Goal: Information Seeking & Learning: Understand process/instructions

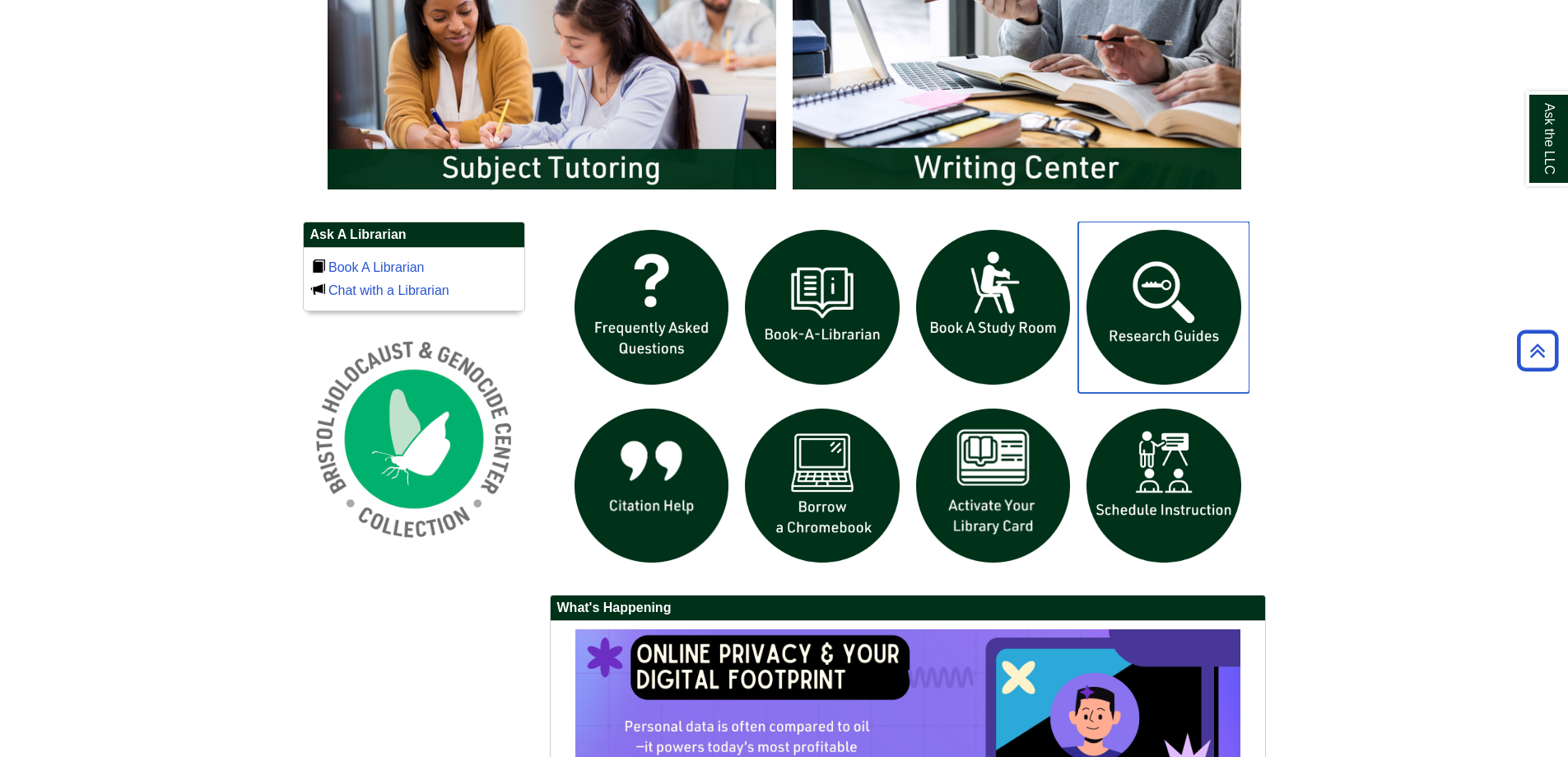
click at [1171, 312] on img "slideshow" at bounding box center [1163, 307] width 171 height 171
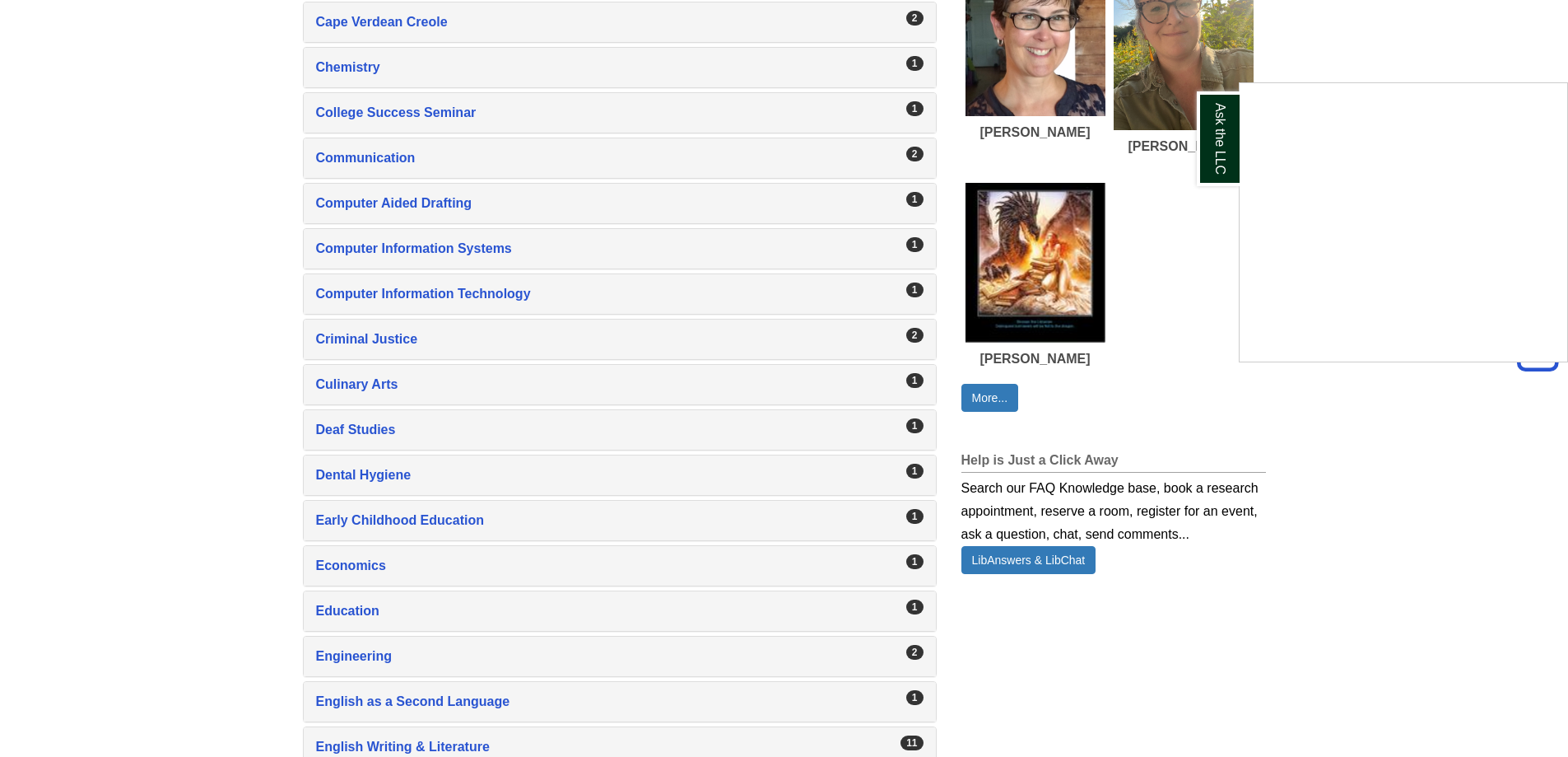
scroll to position [989, 0]
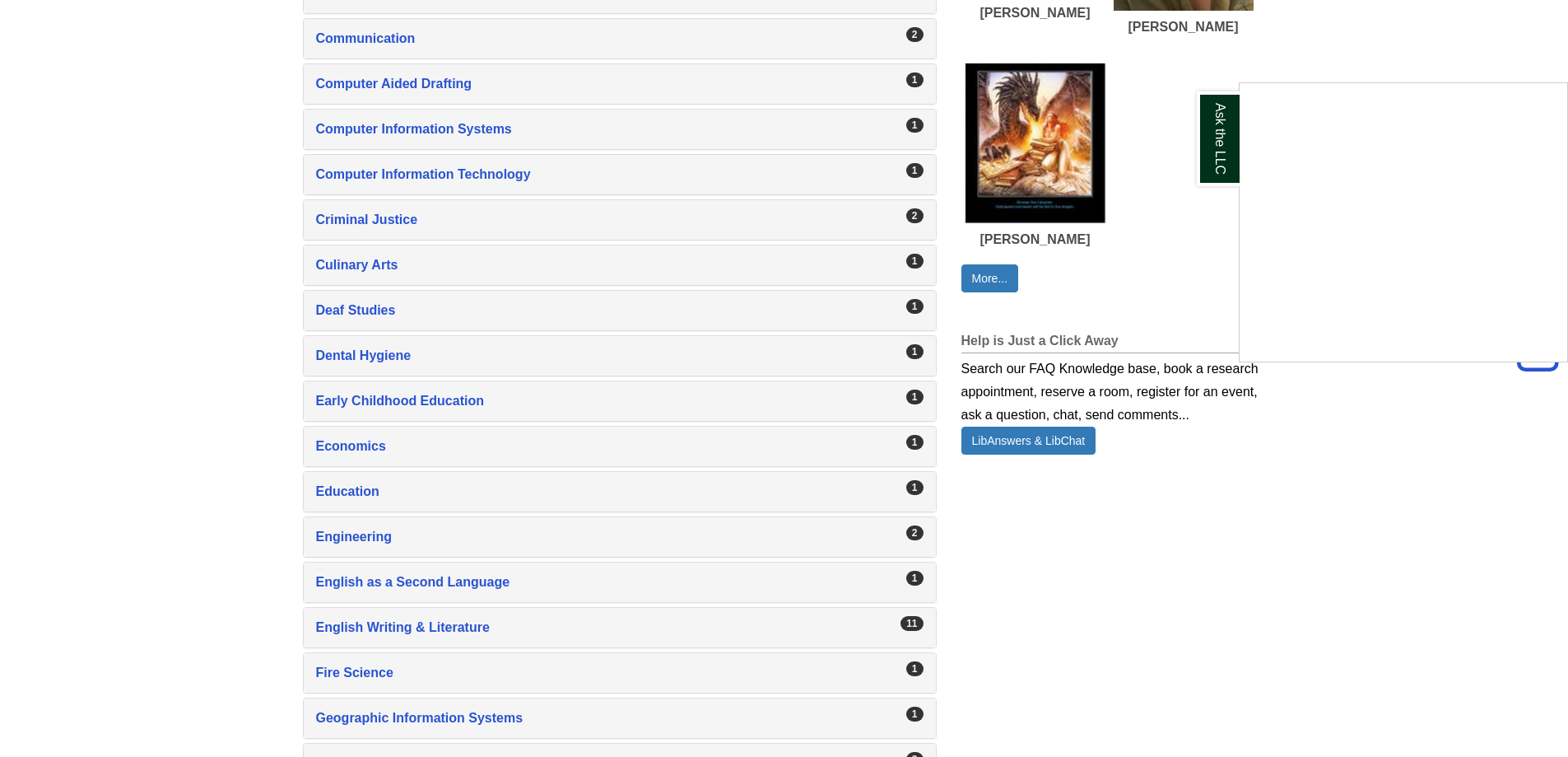
click at [417, 626] on div "Ask the LLC" at bounding box center [784, 378] width 1568 height 757
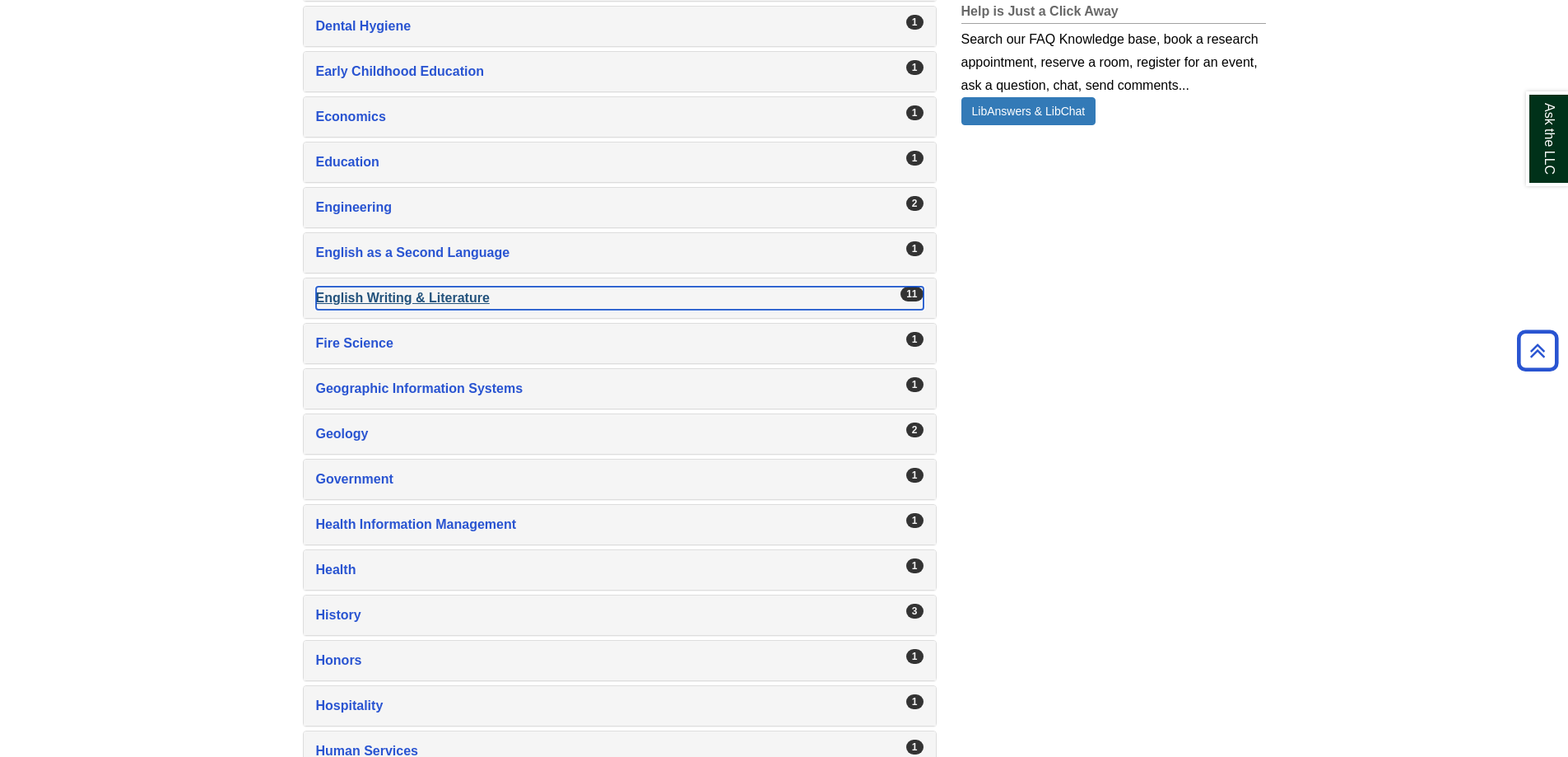
click at [397, 297] on div "English Writing & Literature , 11 guides" at bounding box center [620, 297] width 608 height 23
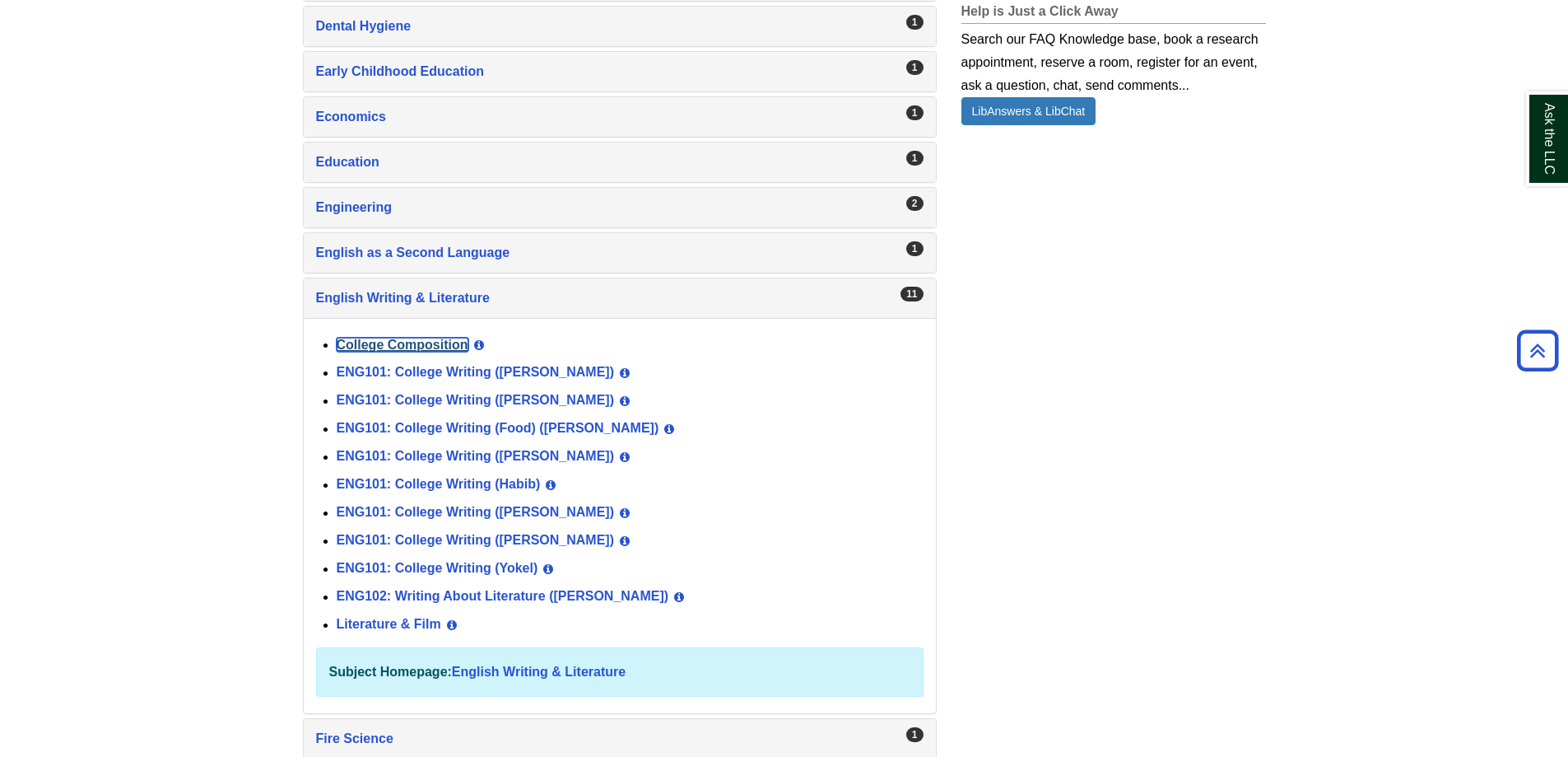
click at [428, 343] on link "College Composition" at bounding box center [402, 344] width 131 height 14
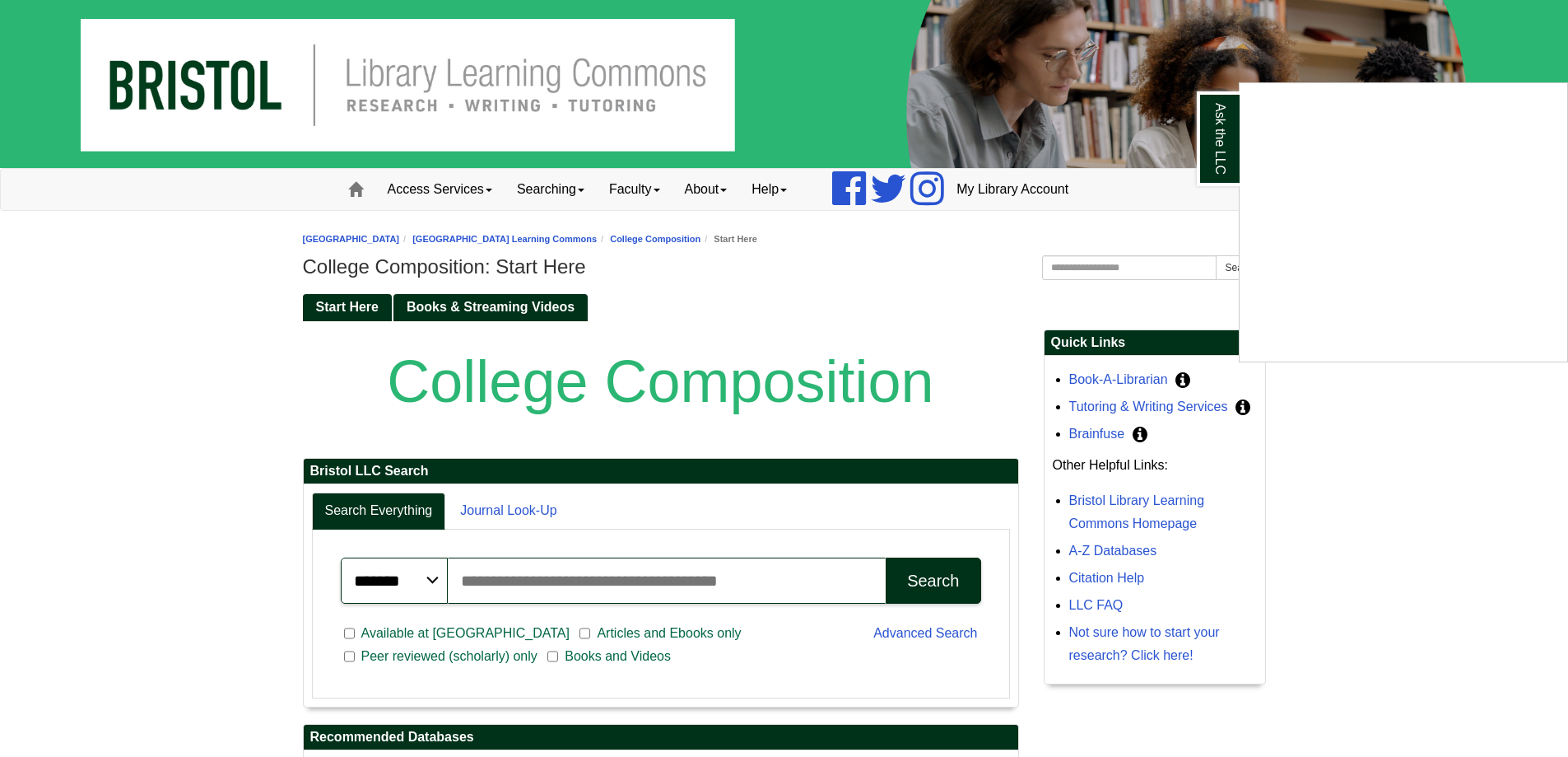
click at [1101, 578] on div "Ask the LLC" at bounding box center [784, 378] width 1568 height 757
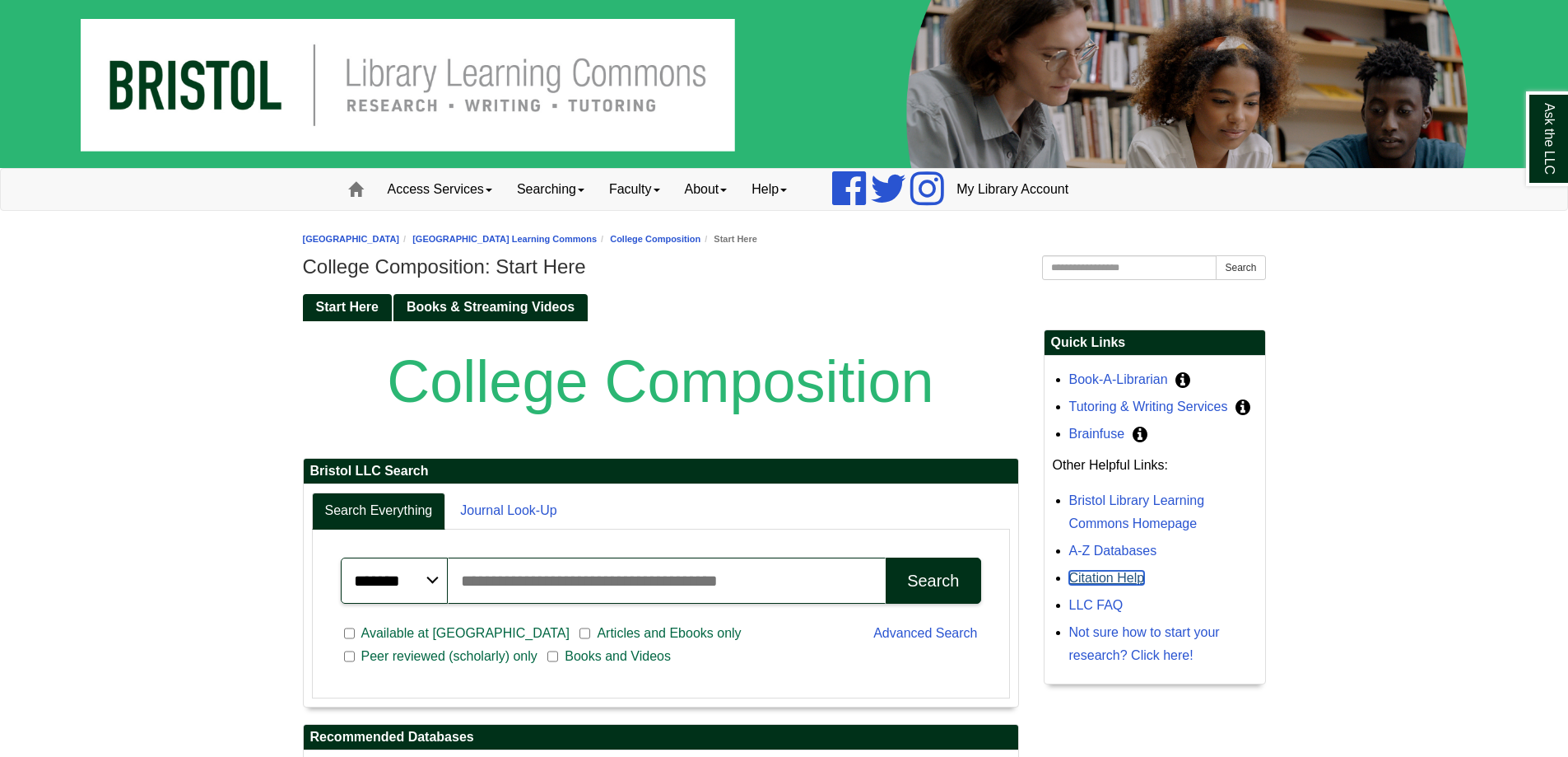
click at [1101, 578] on link "Citation Help" at bounding box center [1107, 578] width 76 height 14
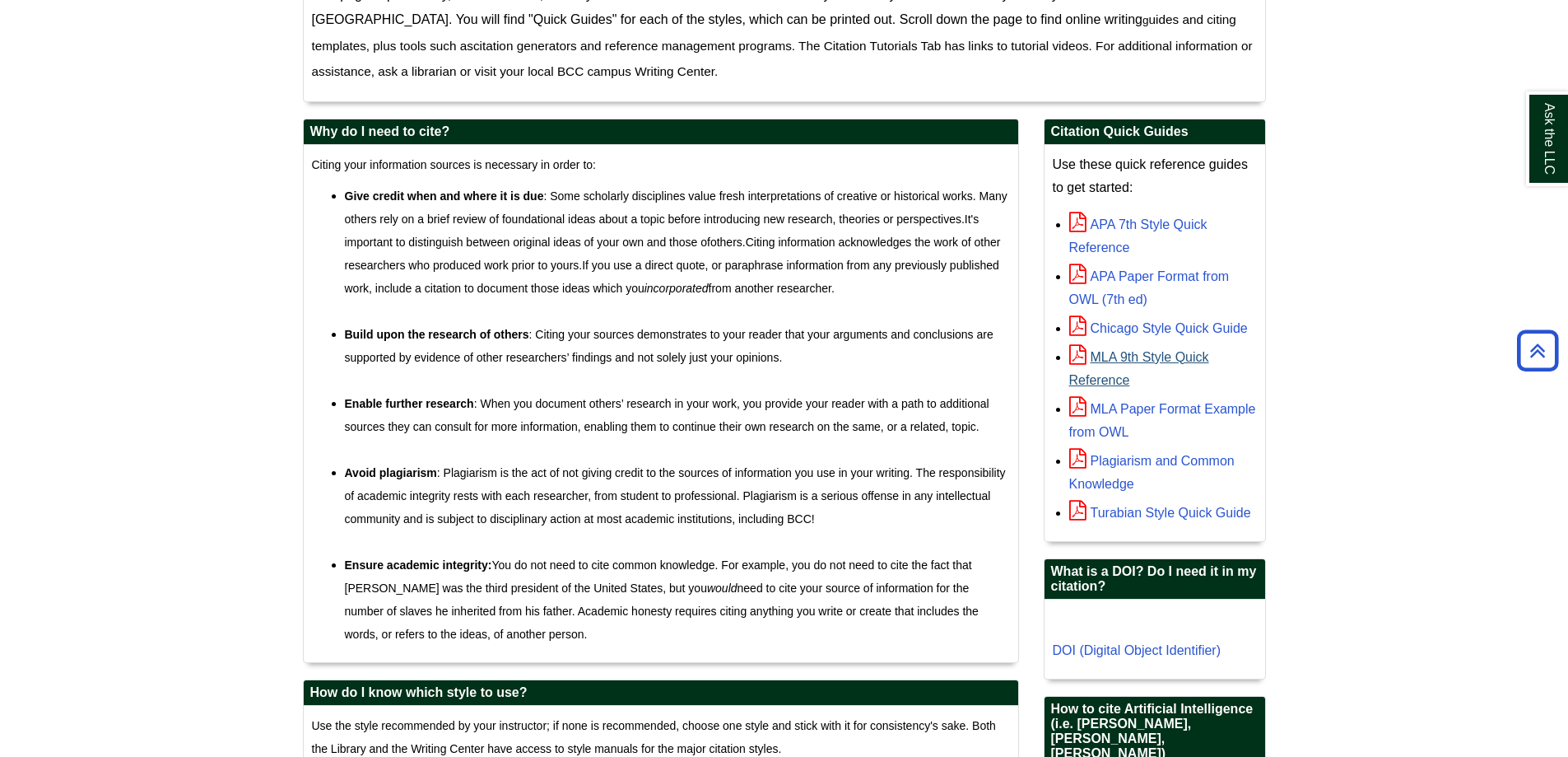
scroll to position [493, 0]
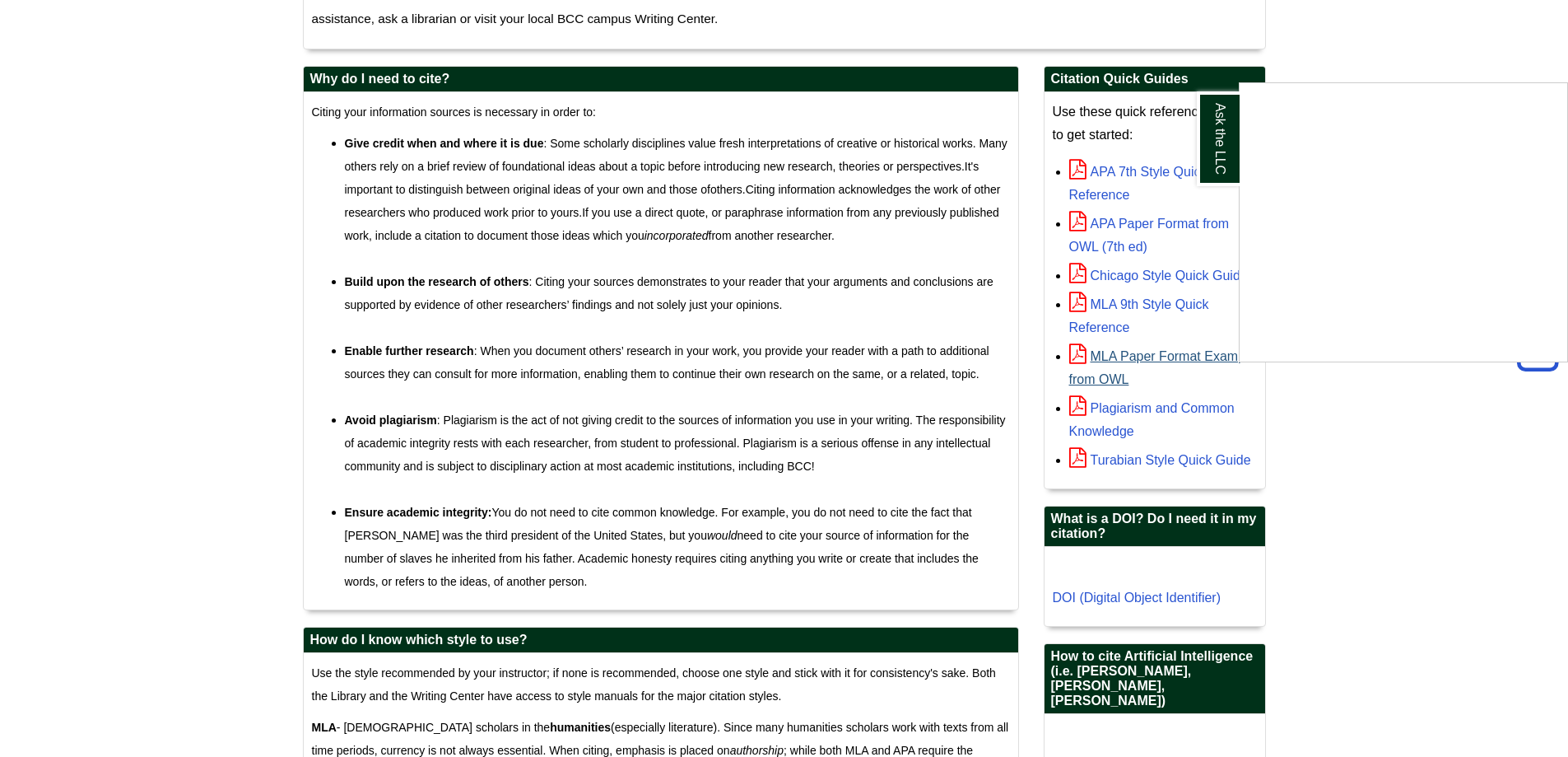
click at [1142, 359] on div "Ask the LLC" at bounding box center [784, 378] width 1568 height 757
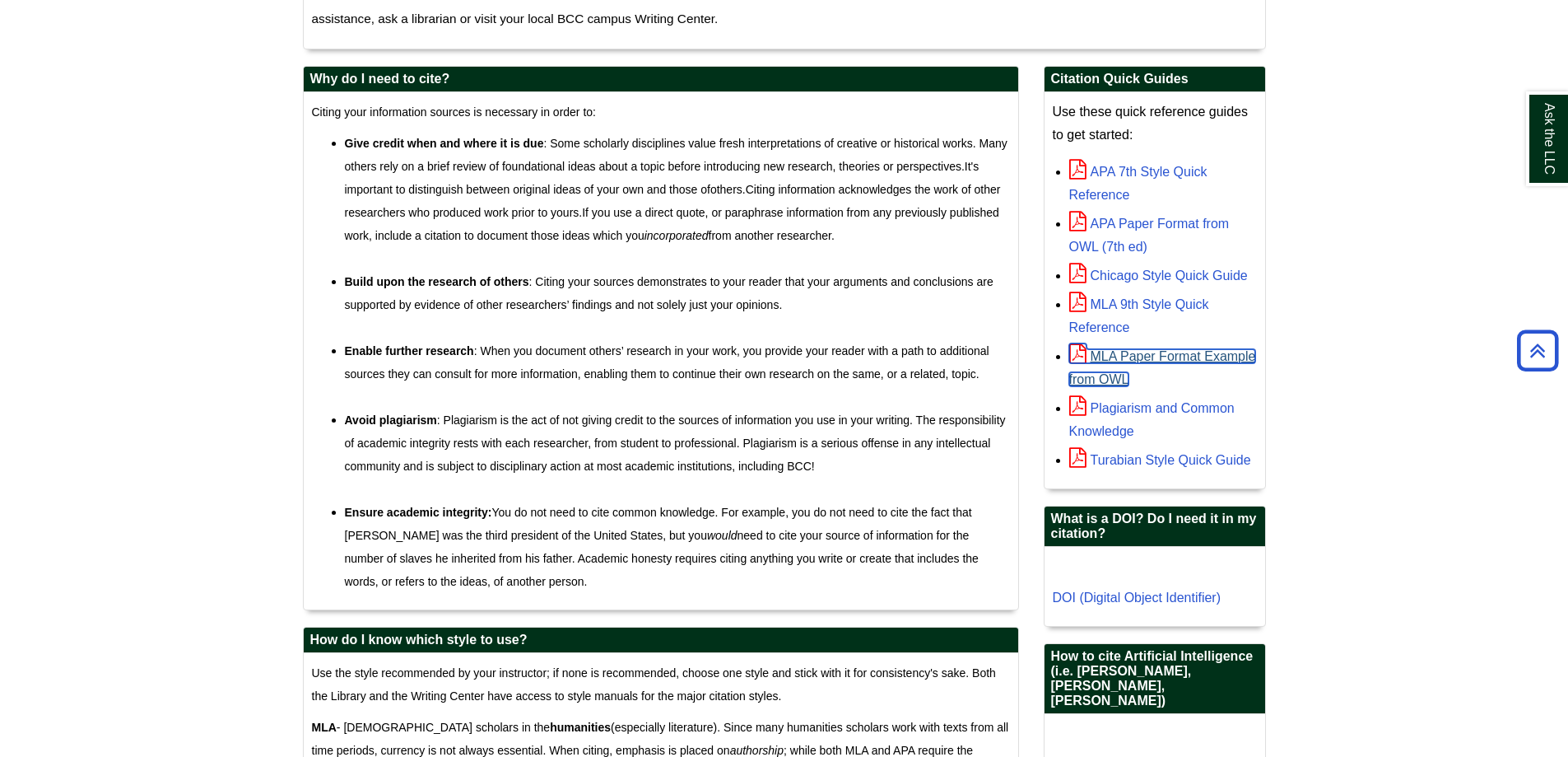
click at [1135, 356] on link "MLA Paper Format Example from OWL" at bounding box center [1162, 368] width 187 height 37
click at [1129, 301] on link "MLA 9th Style Quick Reference" at bounding box center [1139, 316] width 140 height 37
